Goal: Task Accomplishment & Management: Manage account settings

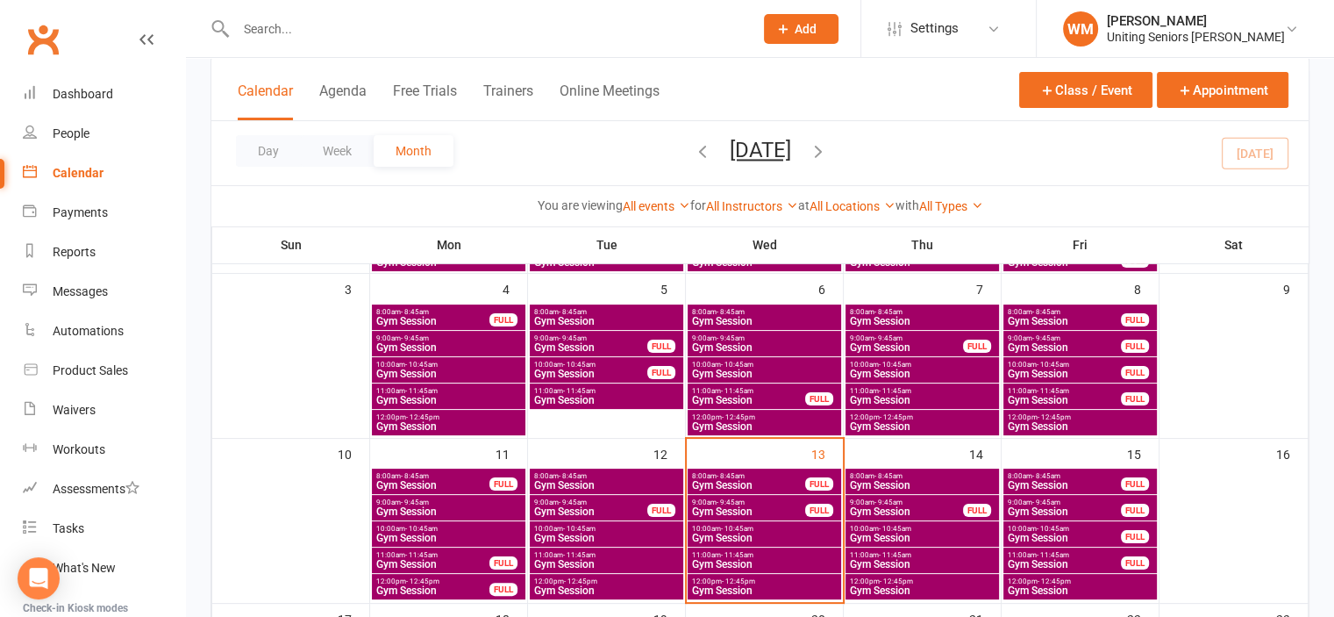
click at [723, 480] on span "Gym Session" at bounding box center [748, 485] width 115 height 11
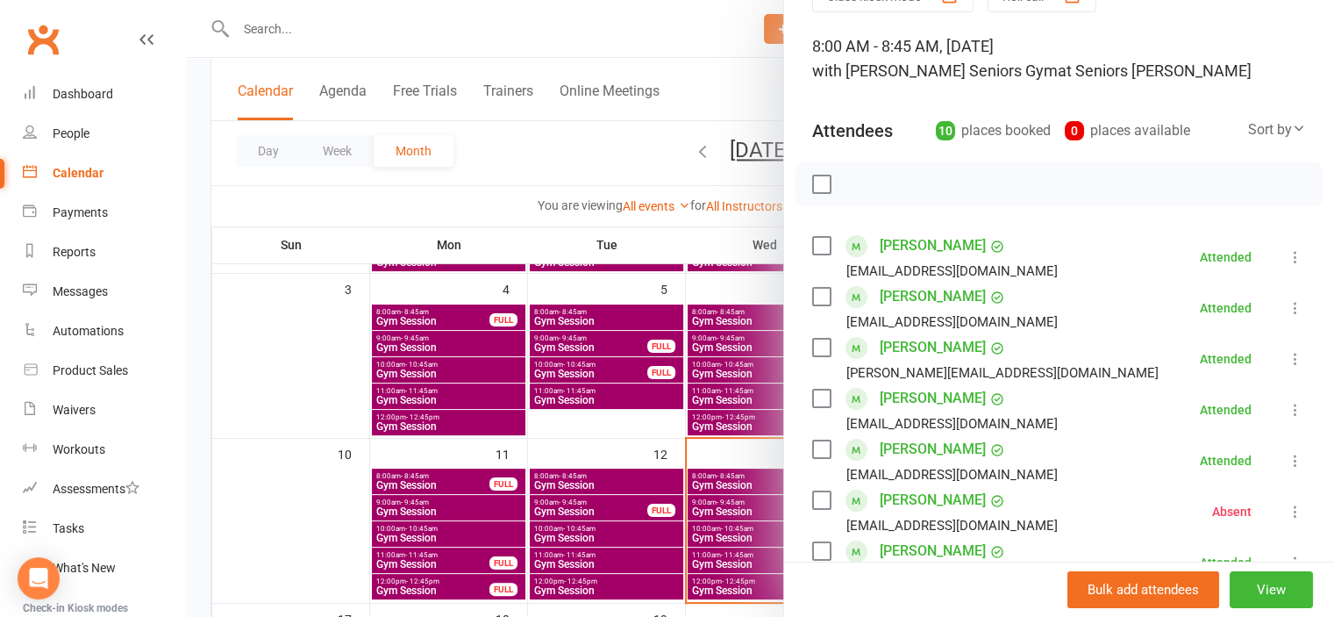
scroll to position [351, 0]
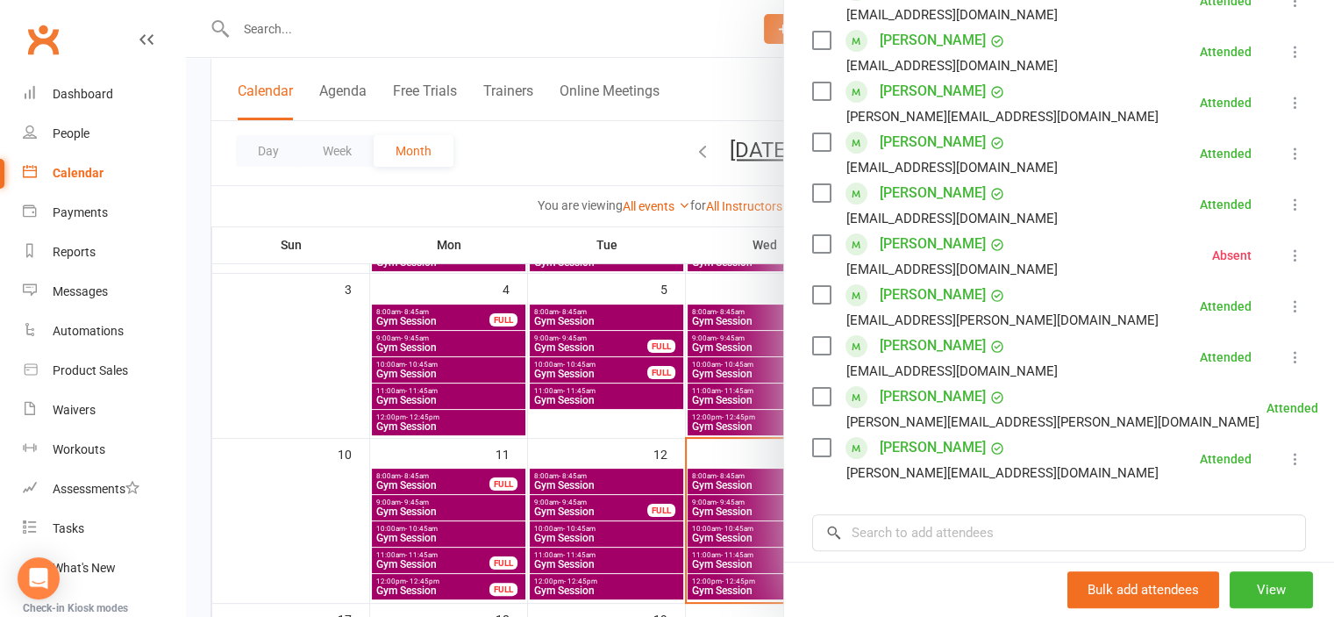
click at [330, 502] on div at bounding box center [760, 308] width 1148 height 617
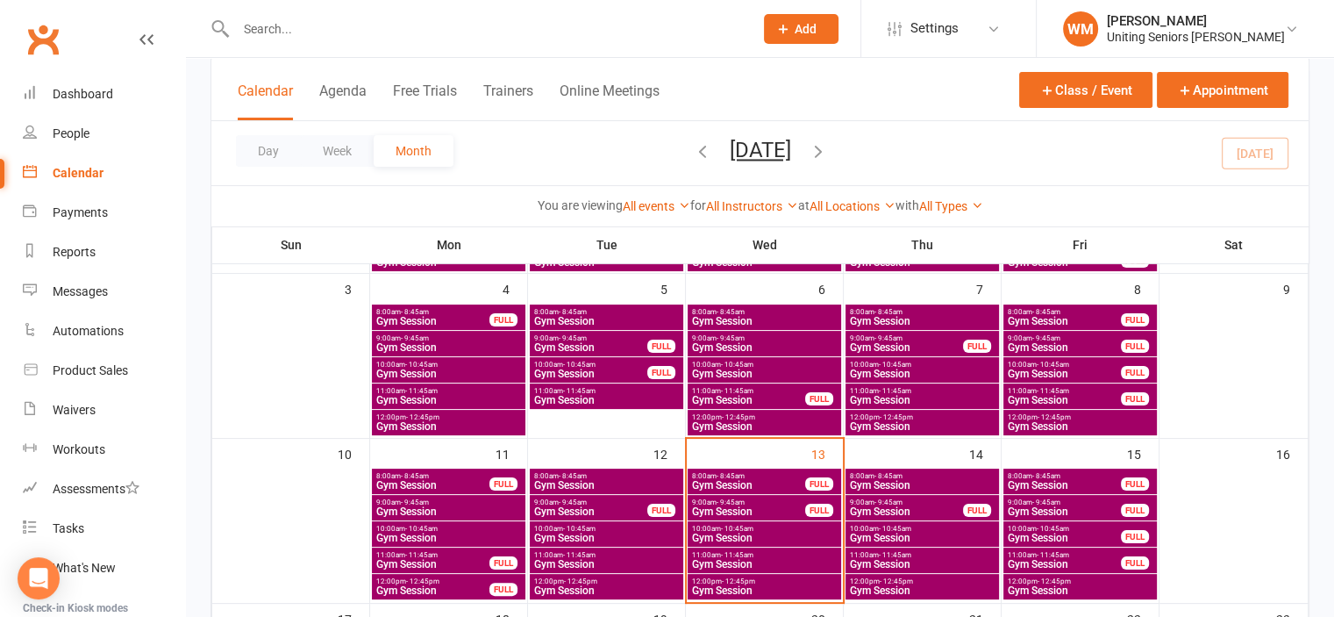
click at [759, 502] on span "9:00am - 9:45am" at bounding box center [748, 502] width 115 height 8
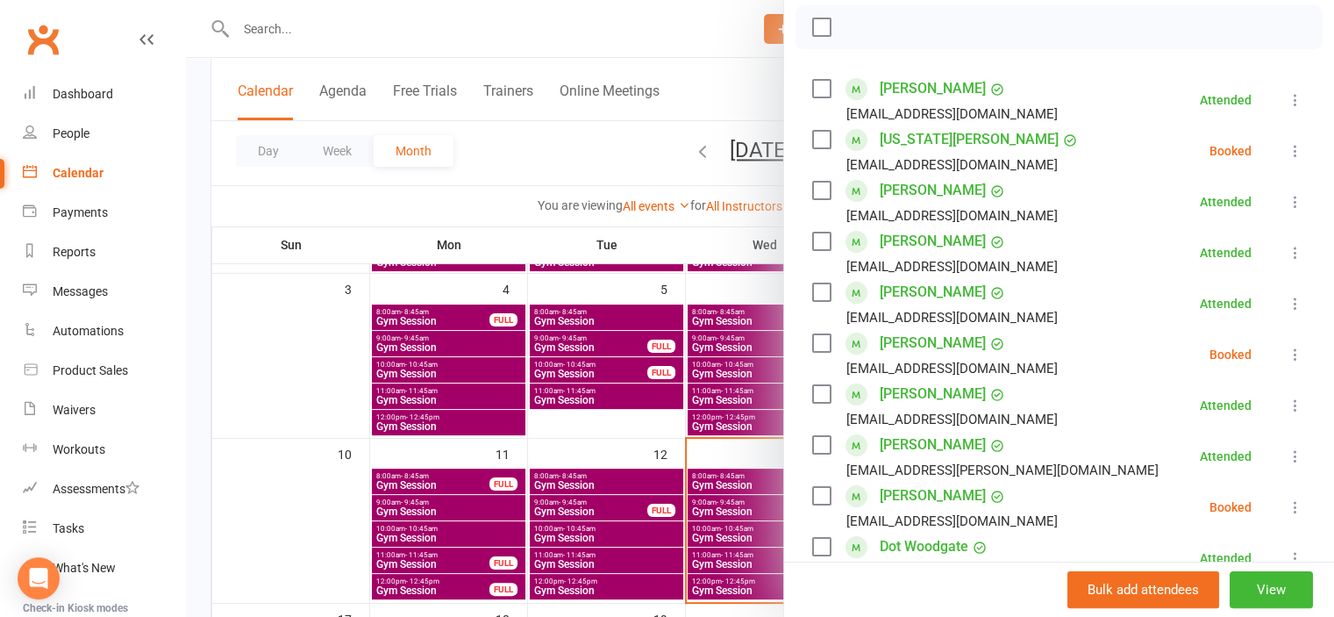
scroll to position [263, 0]
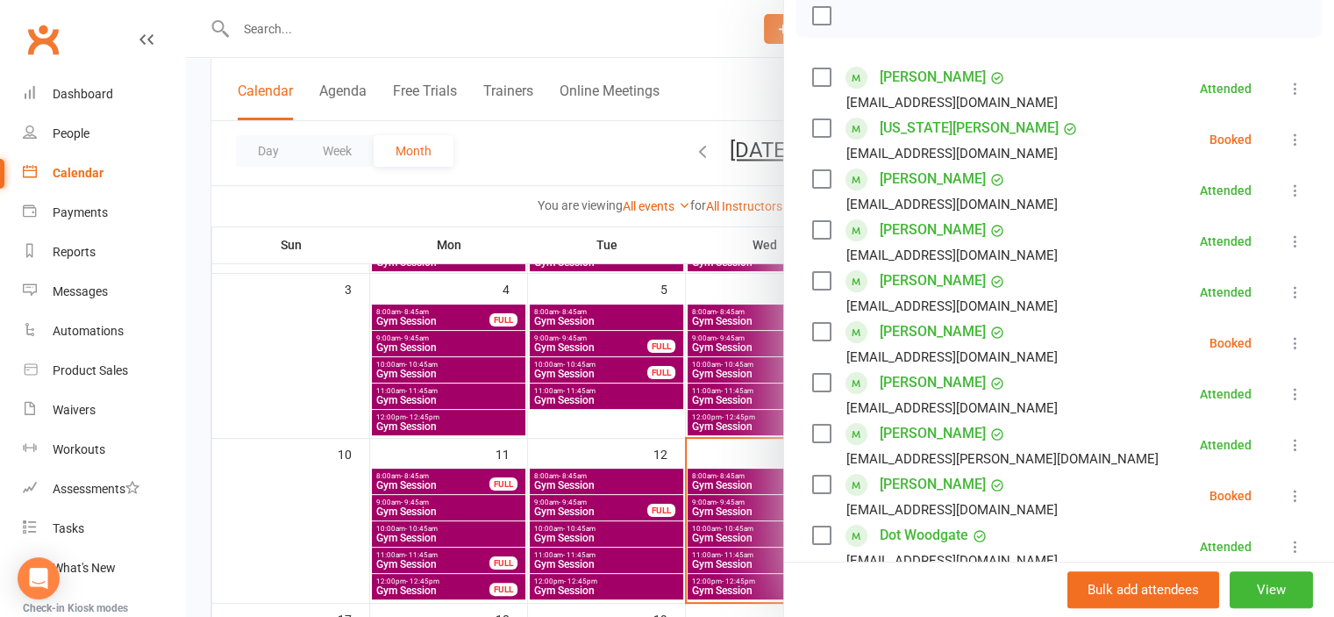
click at [818, 128] on label at bounding box center [821, 128] width 18 height 18
click at [817, 338] on label at bounding box center [821, 332] width 18 height 18
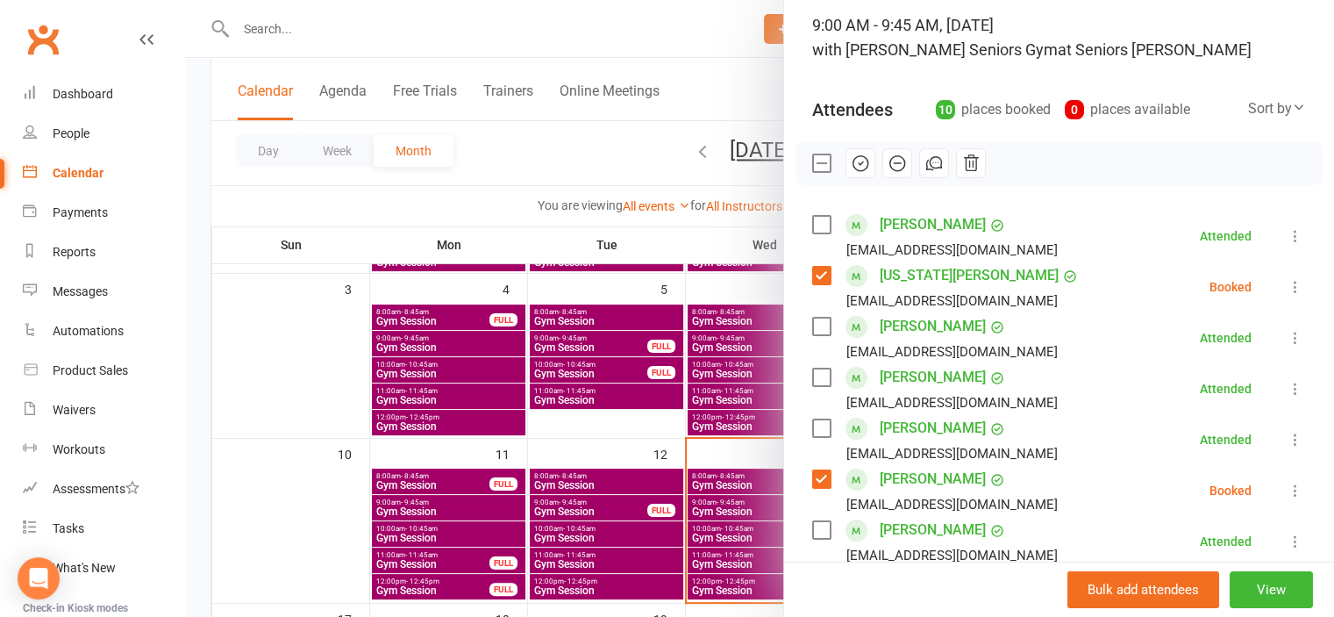
scroll to position [88, 0]
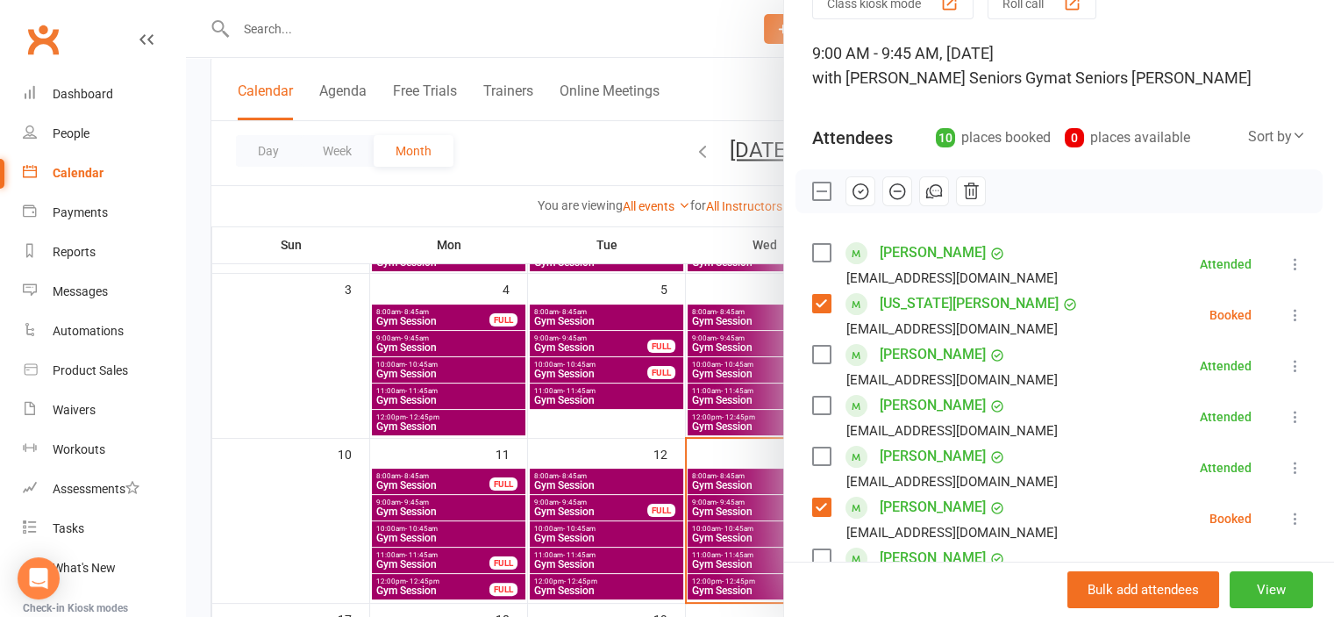
click at [851, 182] on icon "button" at bounding box center [860, 191] width 19 height 19
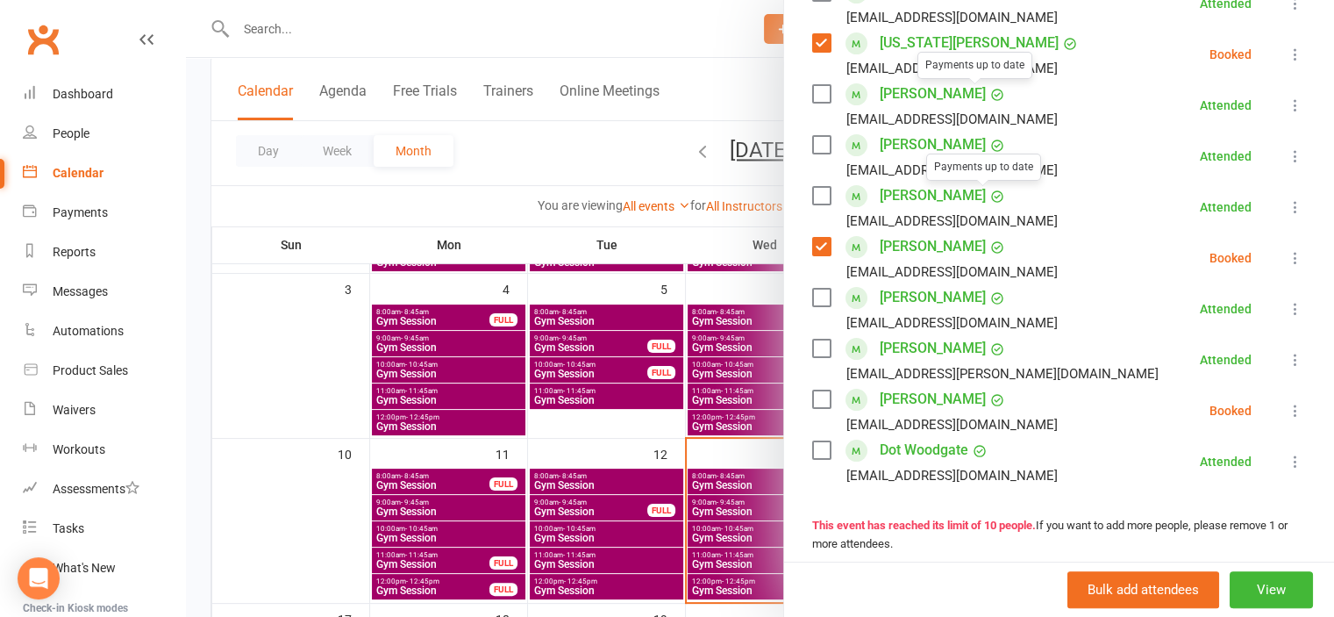
scroll to position [351, 0]
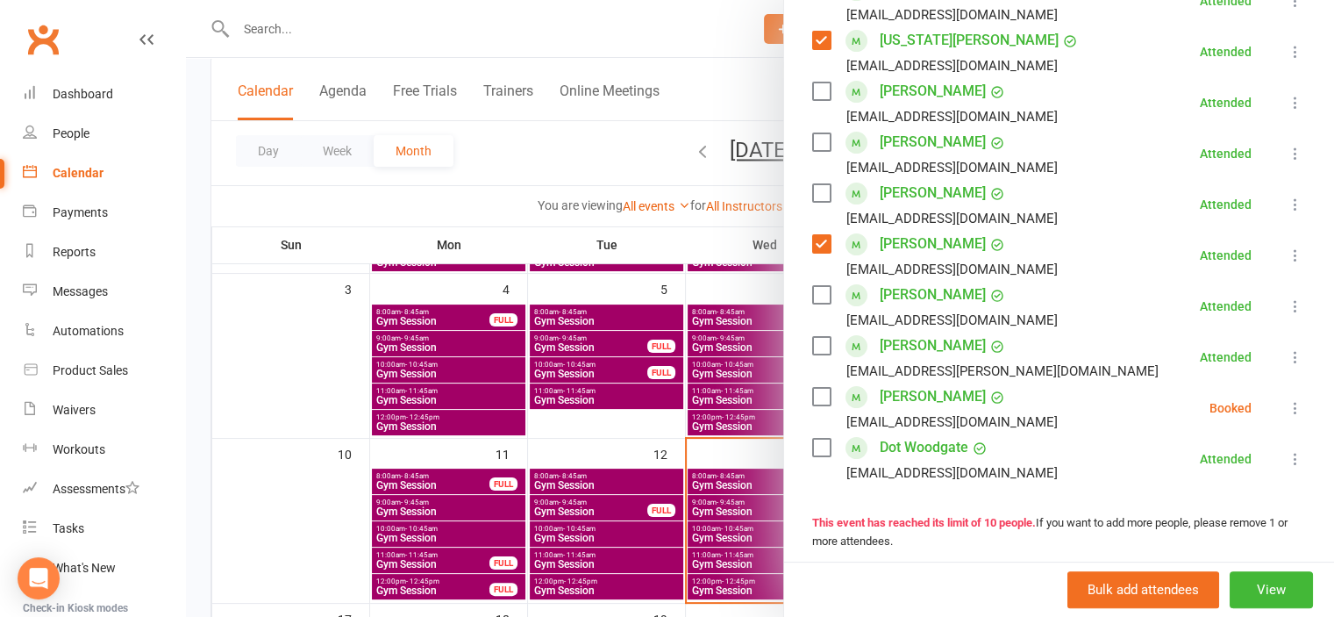
click at [1287, 412] on icon at bounding box center [1296, 408] width 18 height 18
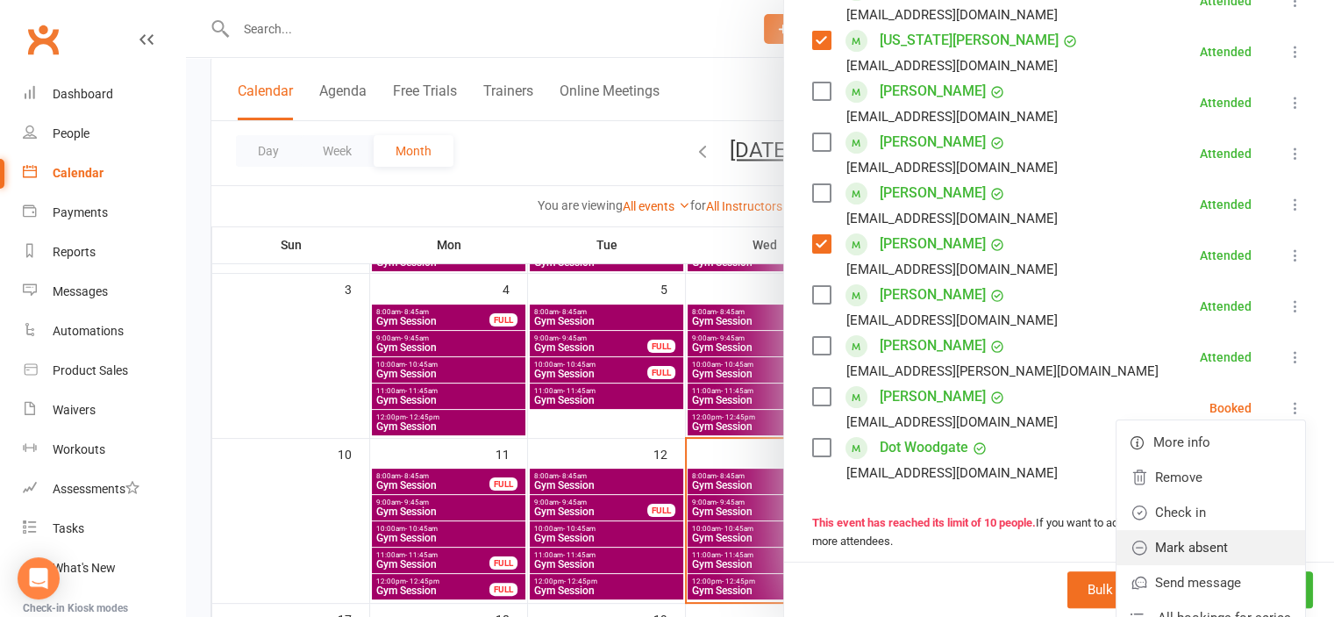
click at [1207, 531] on link "Mark absent" at bounding box center [1210, 547] width 189 height 35
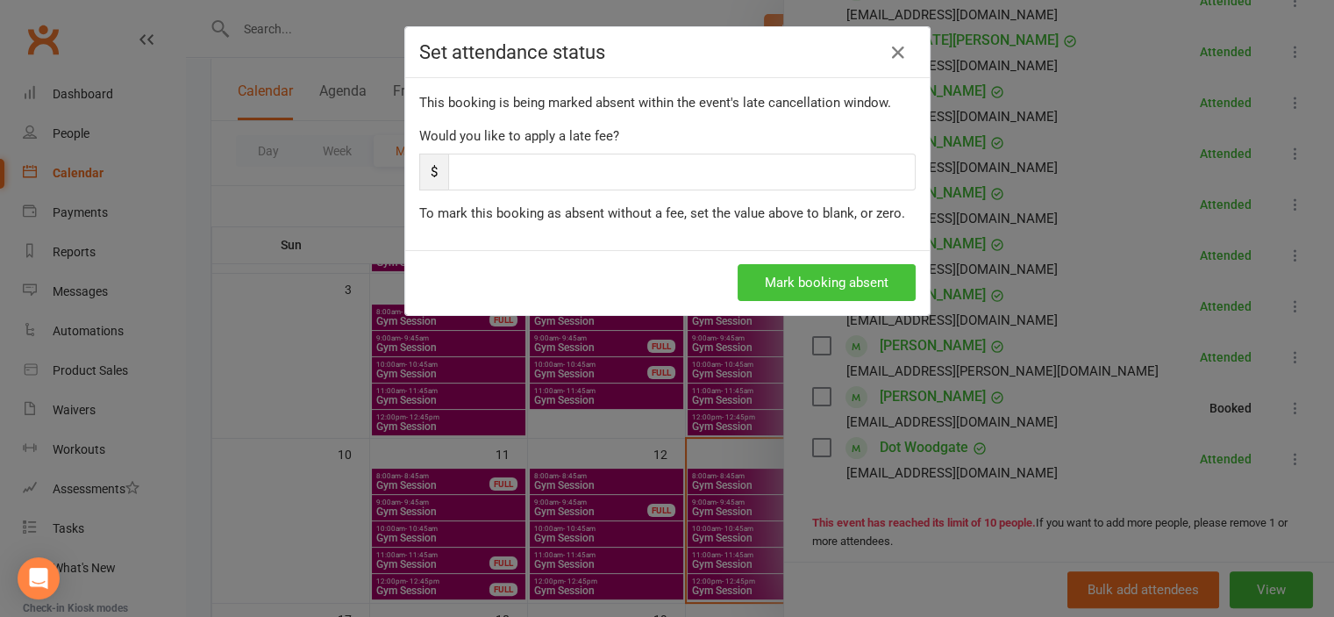
click at [758, 277] on button "Mark booking absent" at bounding box center [827, 282] width 178 height 37
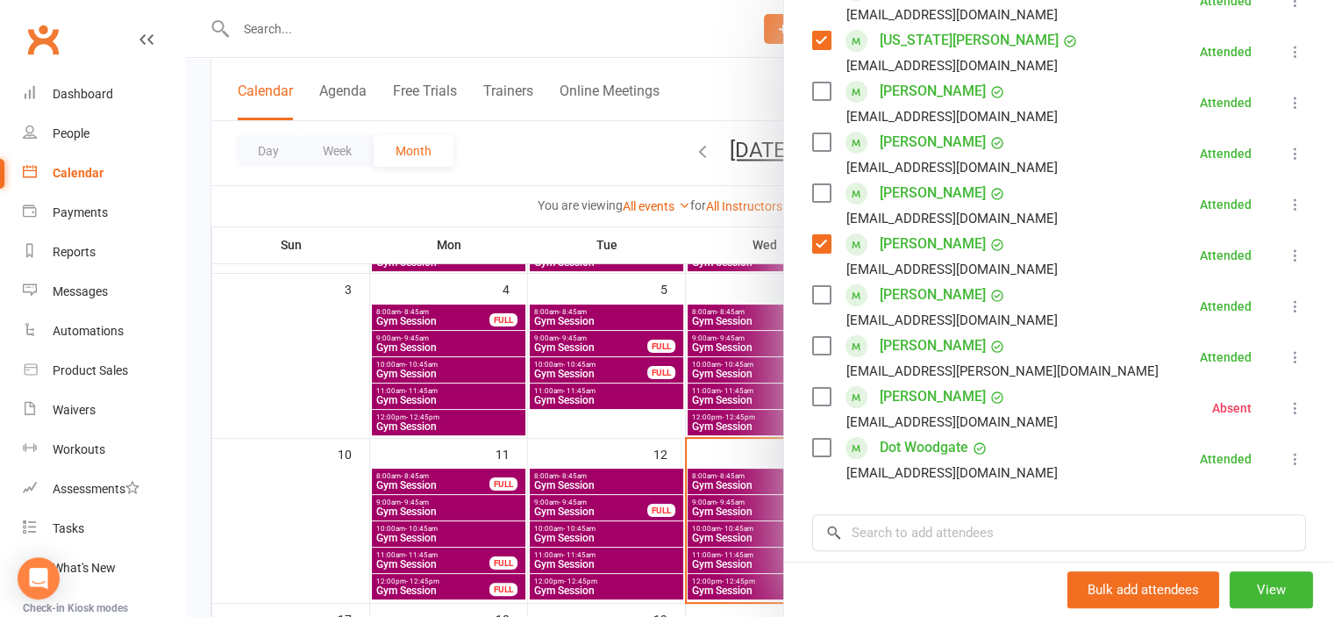
click at [320, 413] on div at bounding box center [760, 308] width 1148 height 617
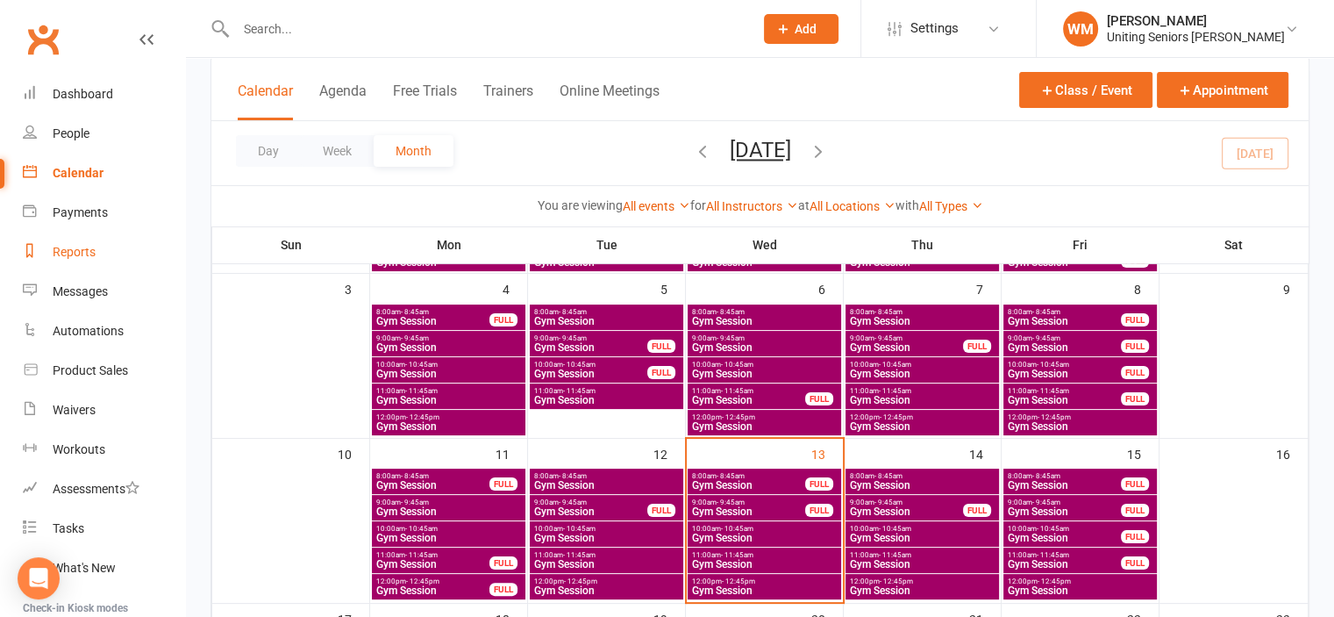
click at [70, 255] on div "Reports" at bounding box center [74, 252] width 43 height 14
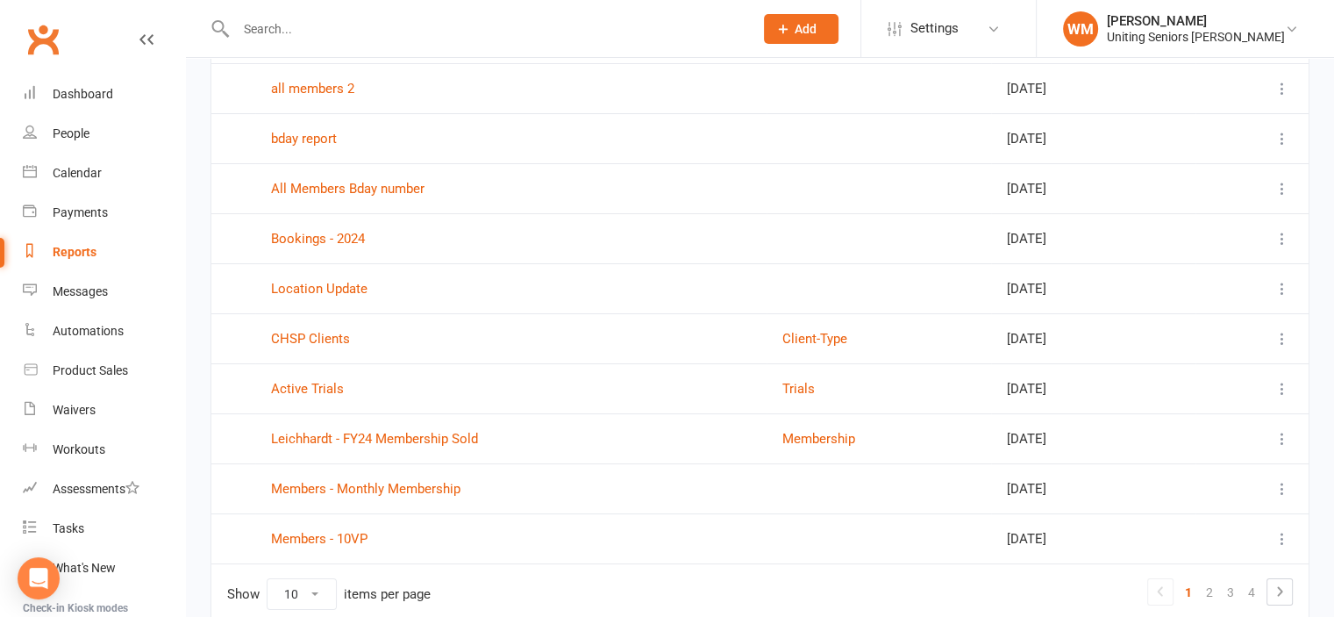
scroll to position [254, 0]
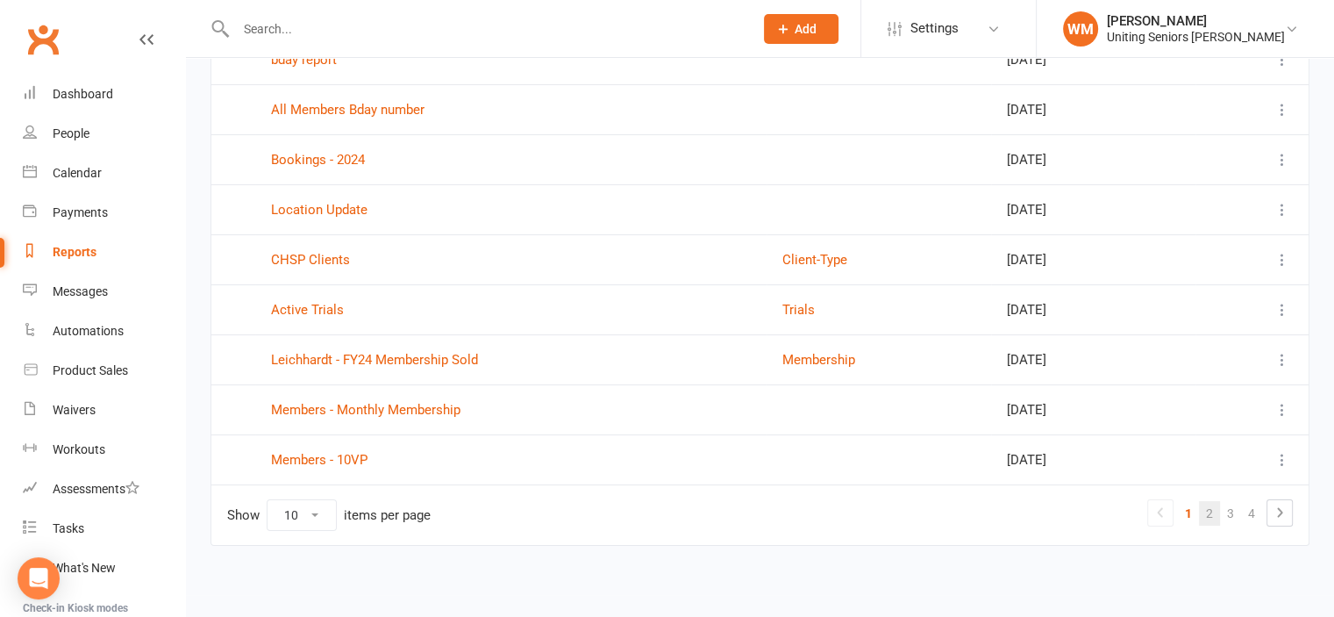
click at [1210, 514] on link "2" at bounding box center [1209, 513] width 21 height 25
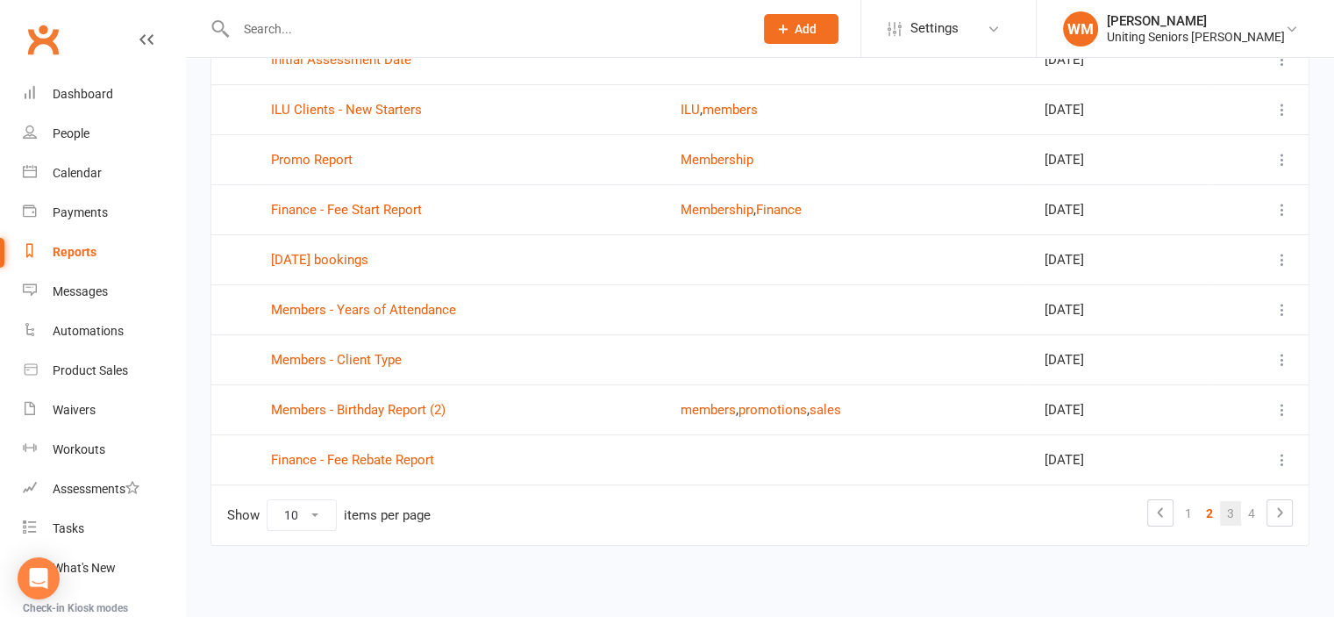
click at [1226, 507] on link "3" at bounding box center [1230, 513] width 21 height 25
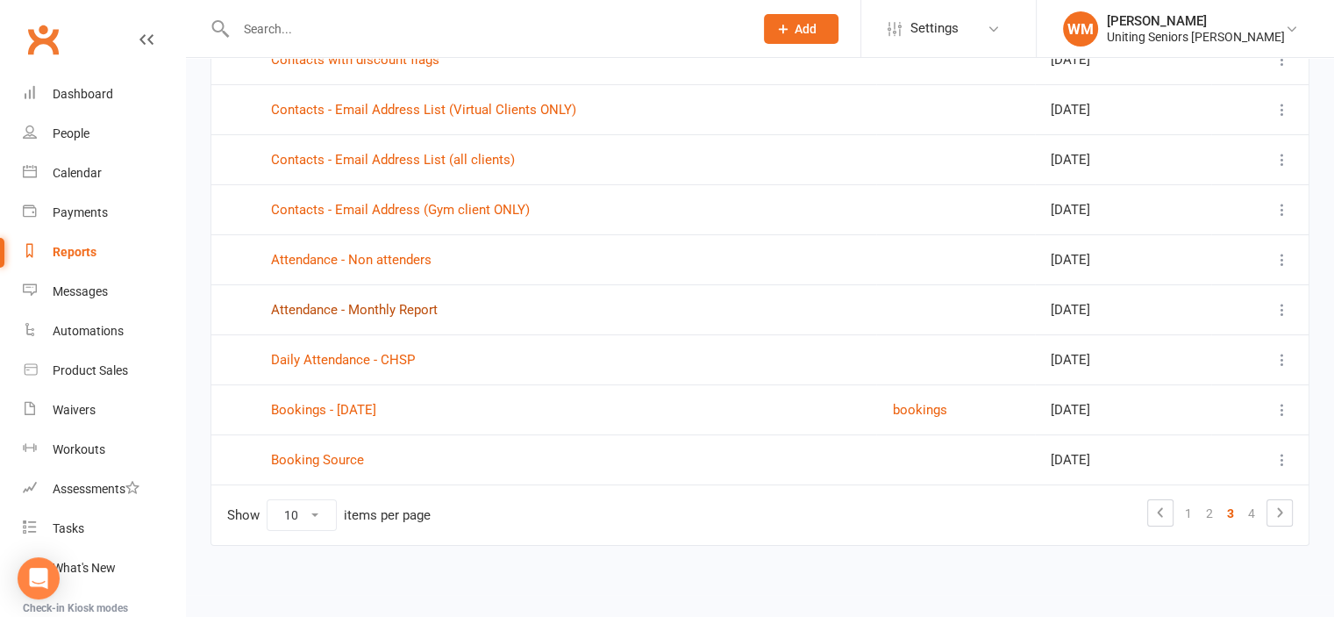
click at [360, 302] on link "Attendance - Monthly Report" at bounding box center [354, 310] width 167 height 16
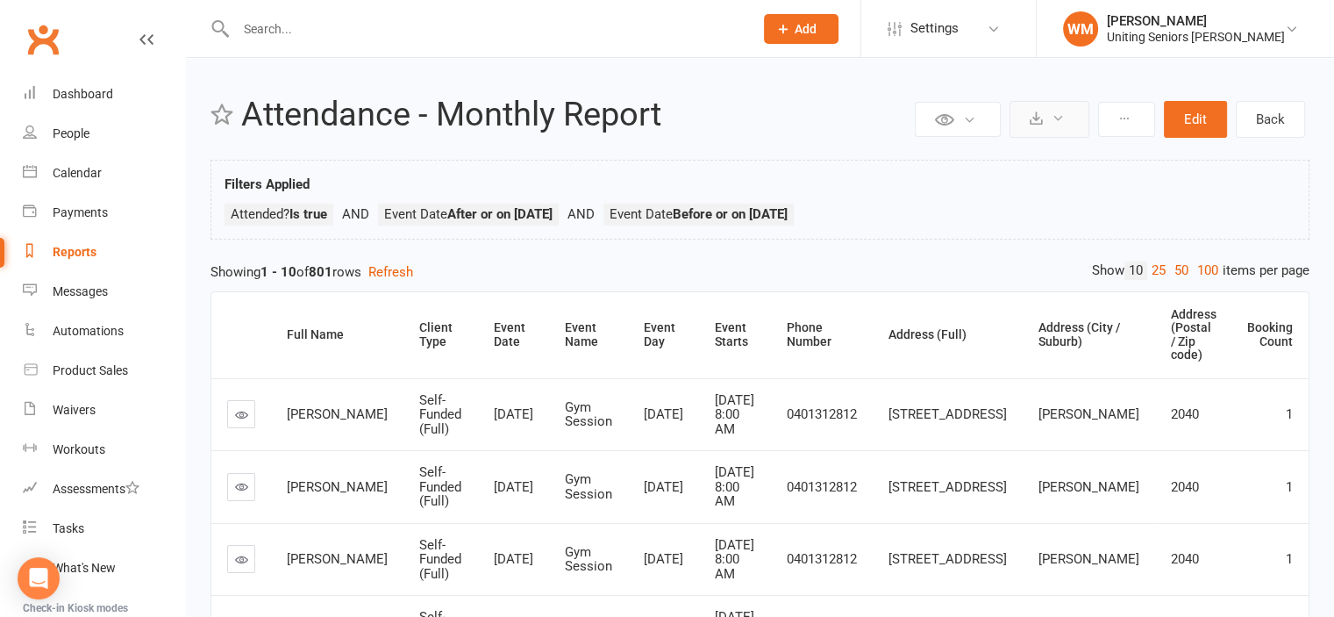
click at [1083, 120] on button at bounding box center [1049, 119] width 80 height 37
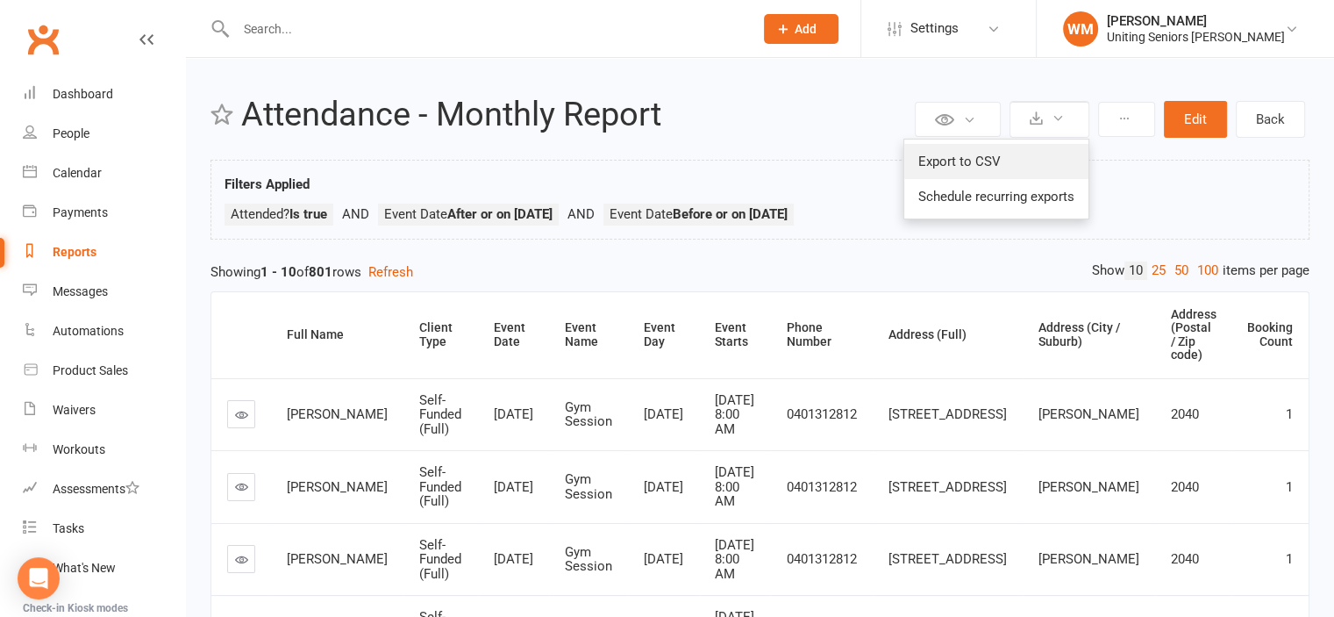
click at [1011, 160] on link "Export to CSV" at bounding box center [996, 161] width 184 height 35
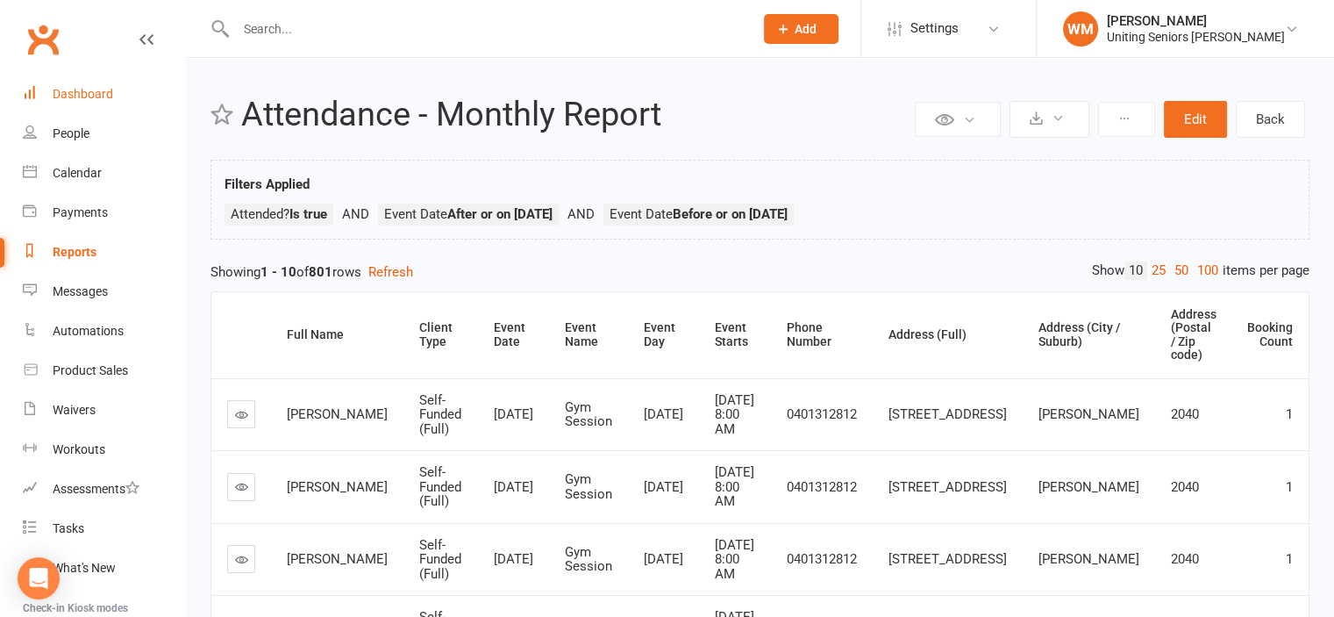
click at [53, 82] on link "Dashboard" at bounding box center [104, 94] width 162 height 39
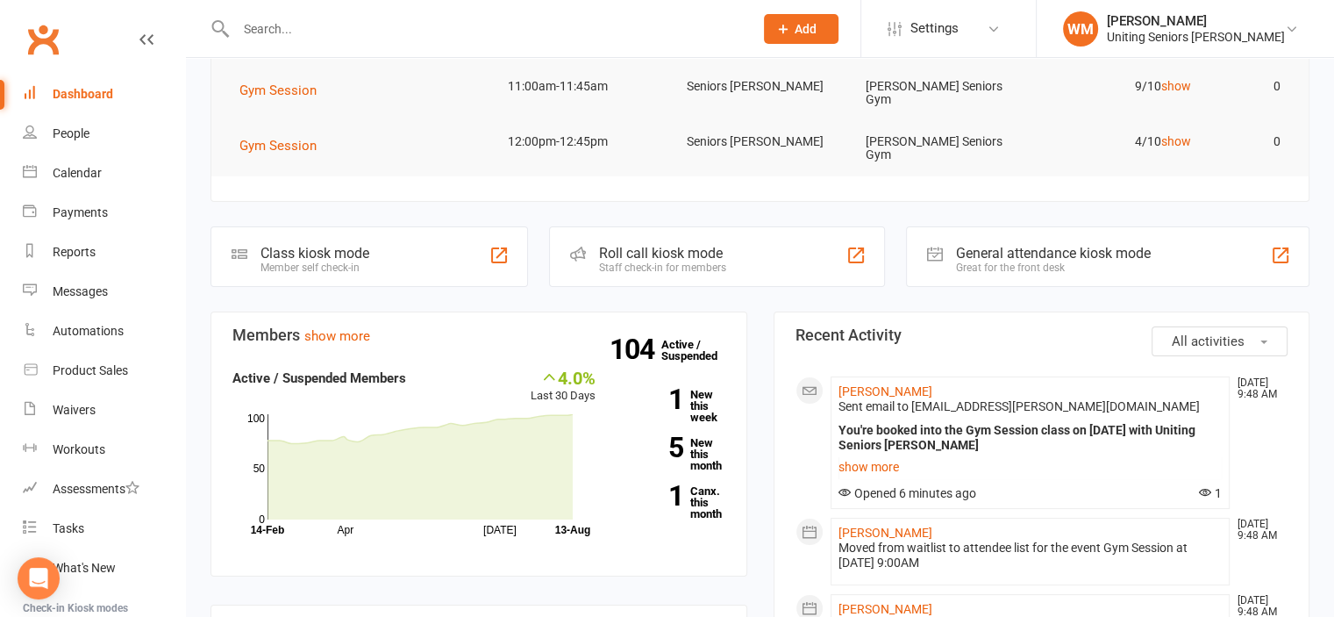
scroll to position [175, 0]
click at [74, 132] on div "People" at bounding box center [71, 133] width 37 height 14
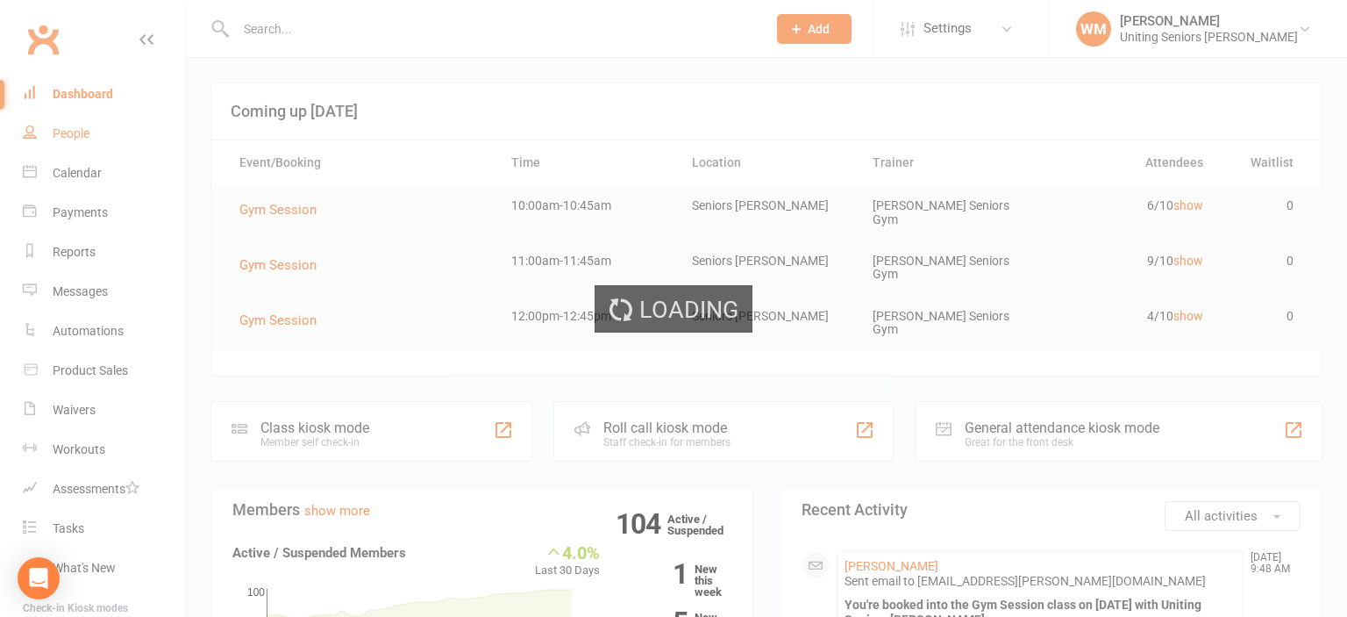
select select "100"
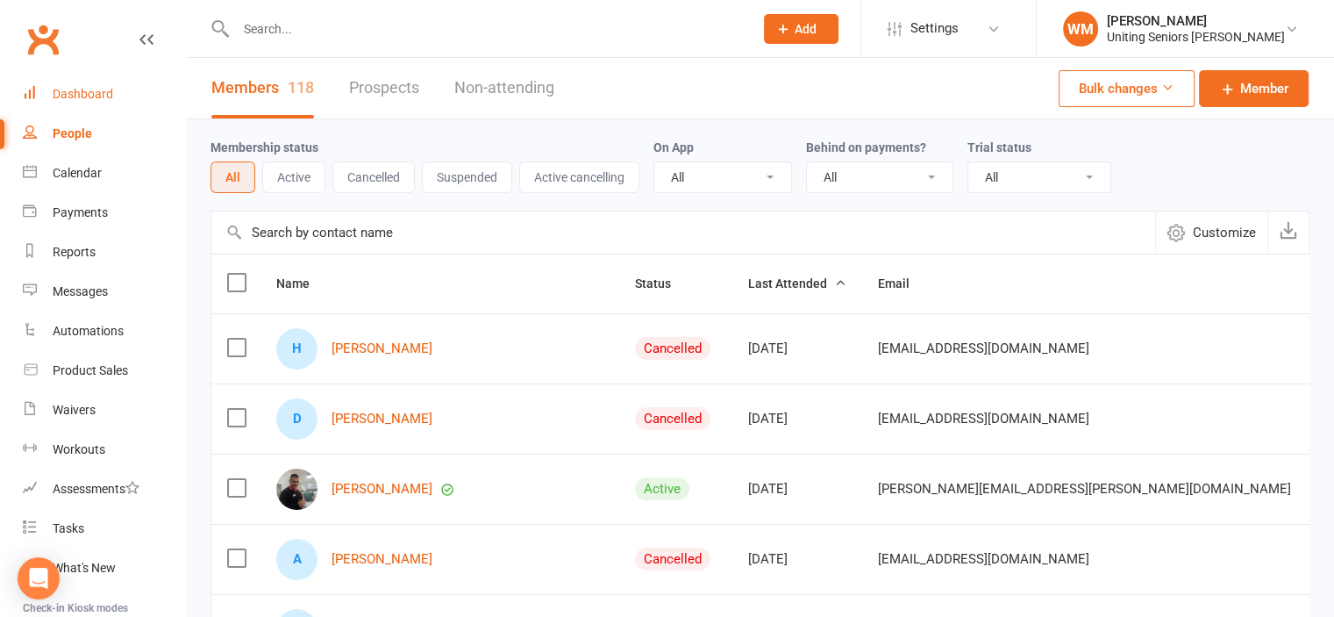
click at [74, 79] on link "Dashboard" at bounding box center [104, 94] width 162 height 39
